Goal: Task Accomplishment & Management: Manage account settings

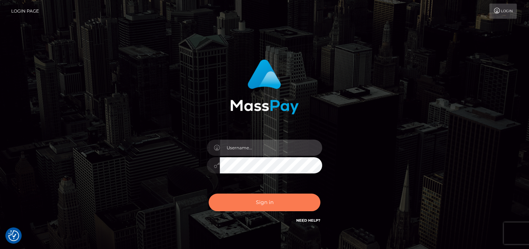
type input "[PERSON_NAME]"
click at [279, 205] on button "Sign in" at bounding box center [265, 203] width 112 height 18
click at [250, 208] on button "Sign in" at bounding box center [265, 203] width 112 height 18
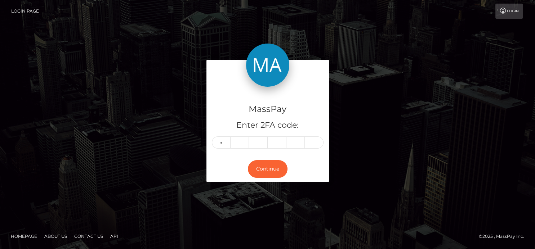
type input "7"
type input "1"
type input "2"
type input "1"
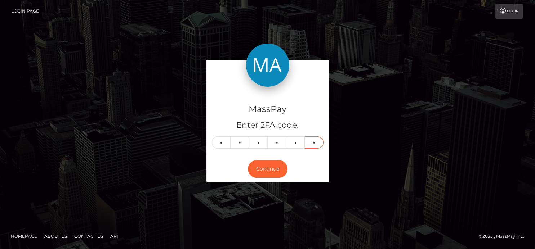
type input "9"
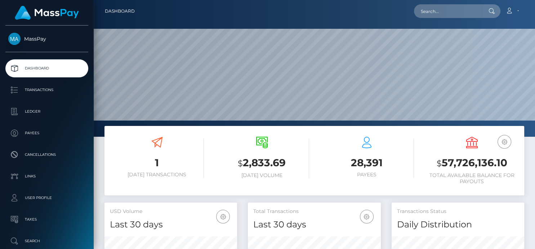
scroll to position [137, 441]
